Goal: Check status

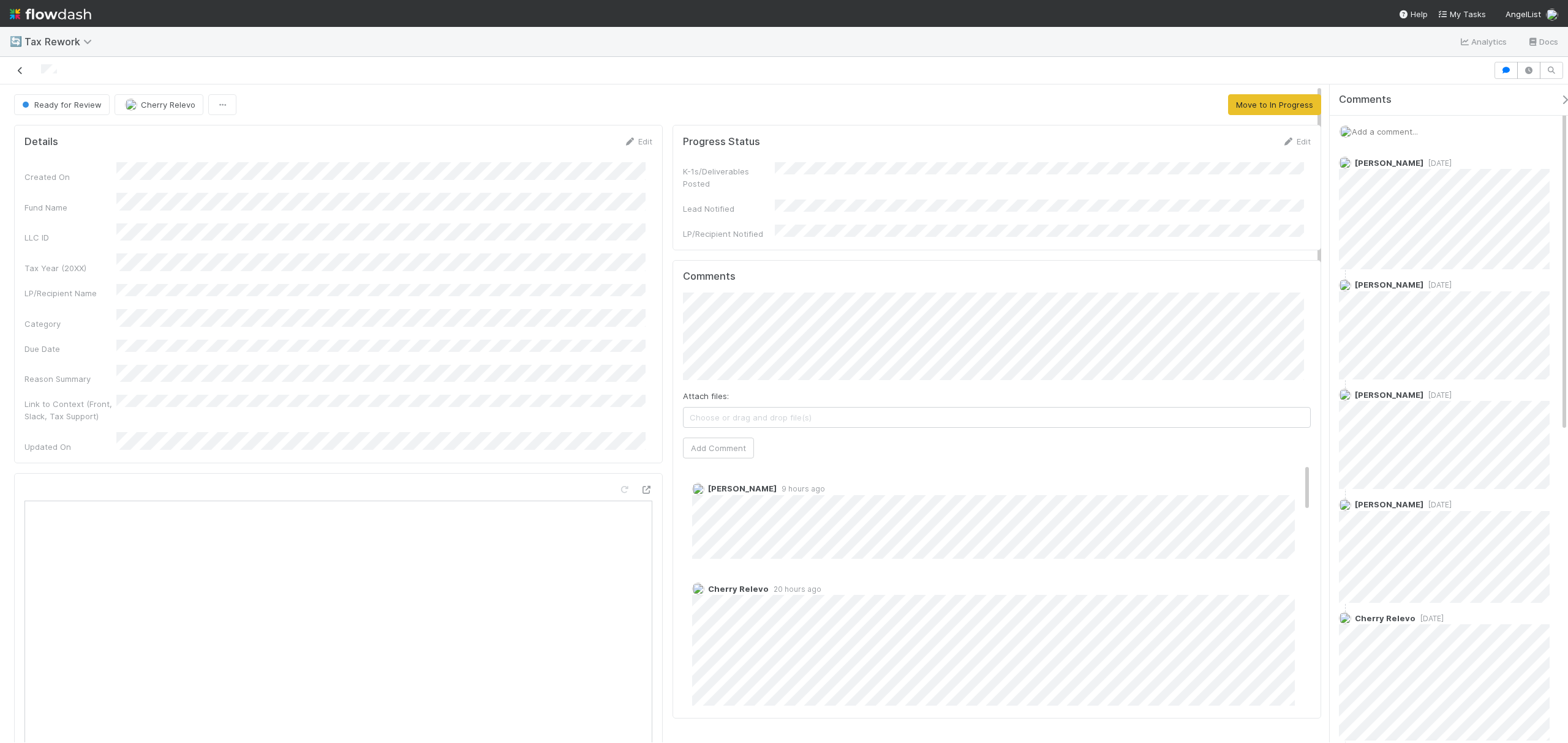
click at [15, 67] on icon at bounding box center [20, 70] width 12 height 8
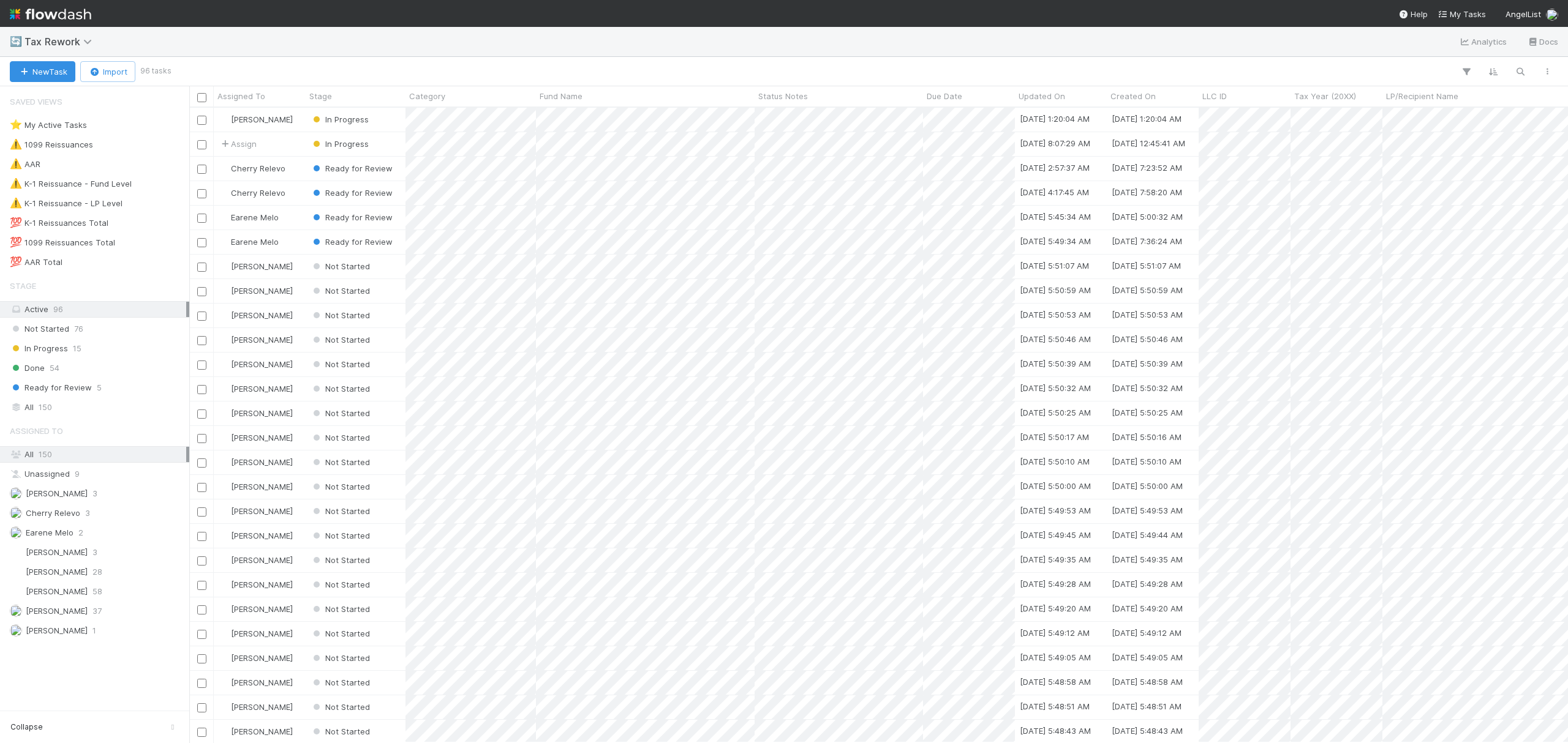
scroll to position [622, 1367]
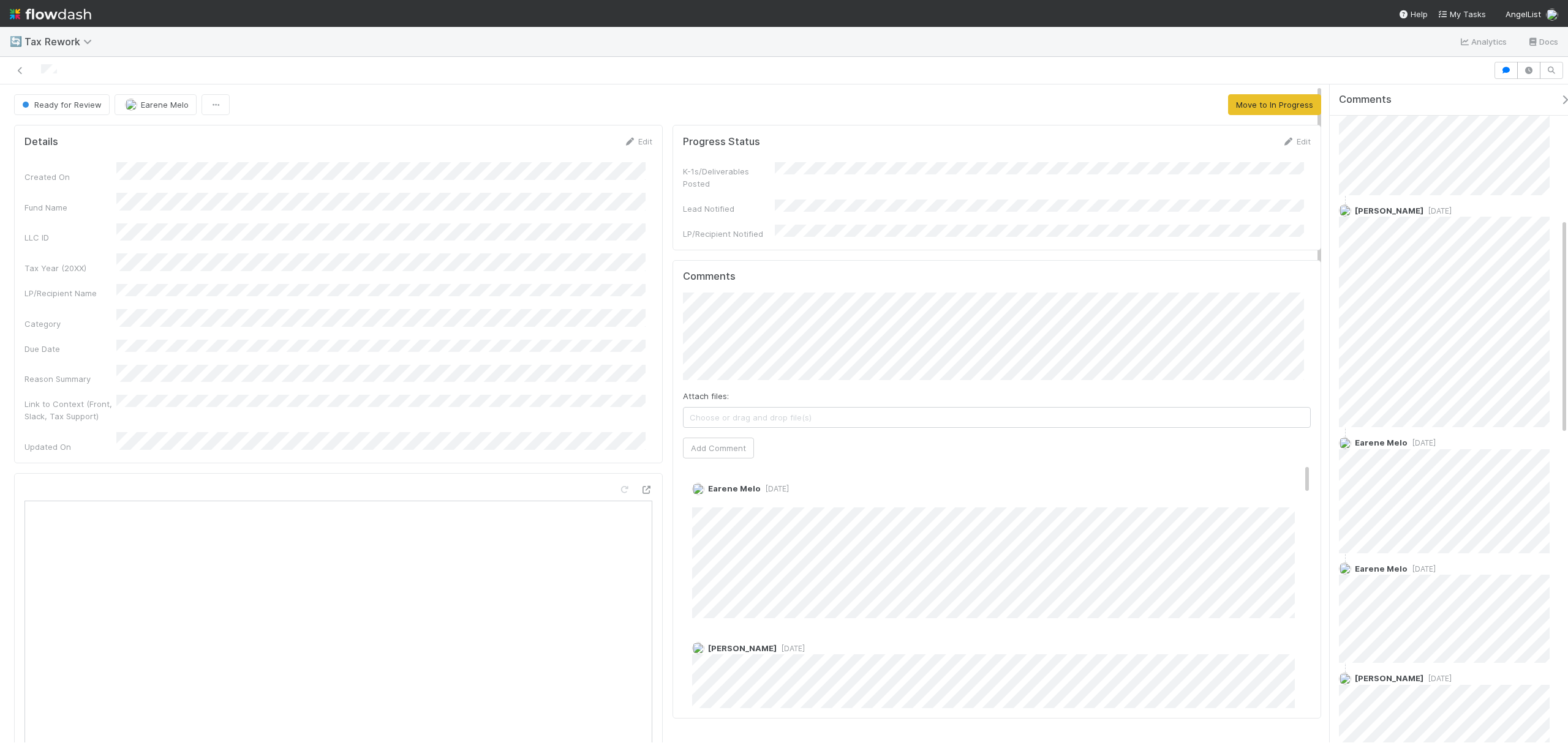
scroll to position [734, 0]
